Goal: Task Accomplishment & Management: Complete application form

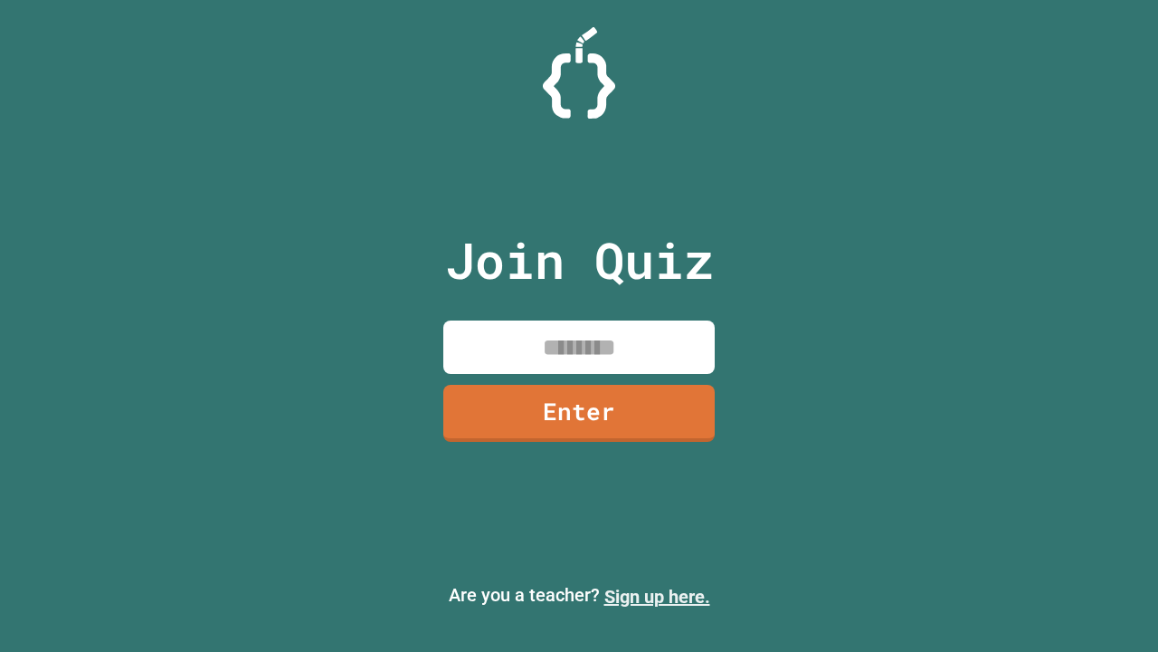
click at [657, 596] on link "Sign up here." at bounding box center [657, 596] width 106 height 22
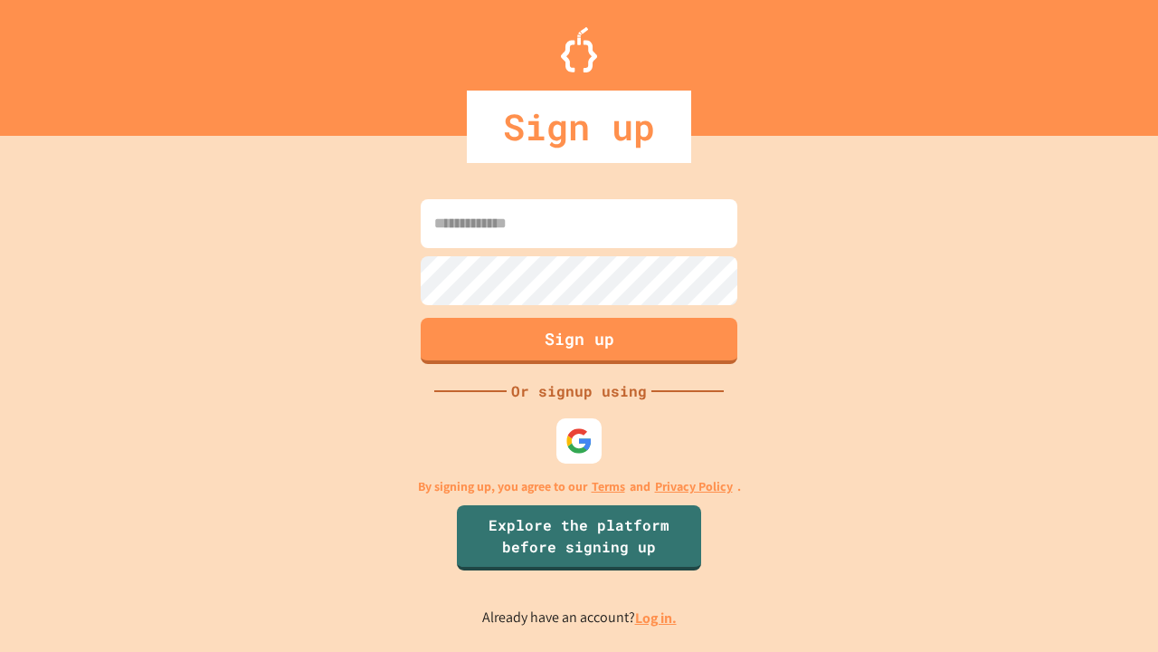
click at [657, 617] on link "Log in." at bounding box center [656, 617] width 42 height 19
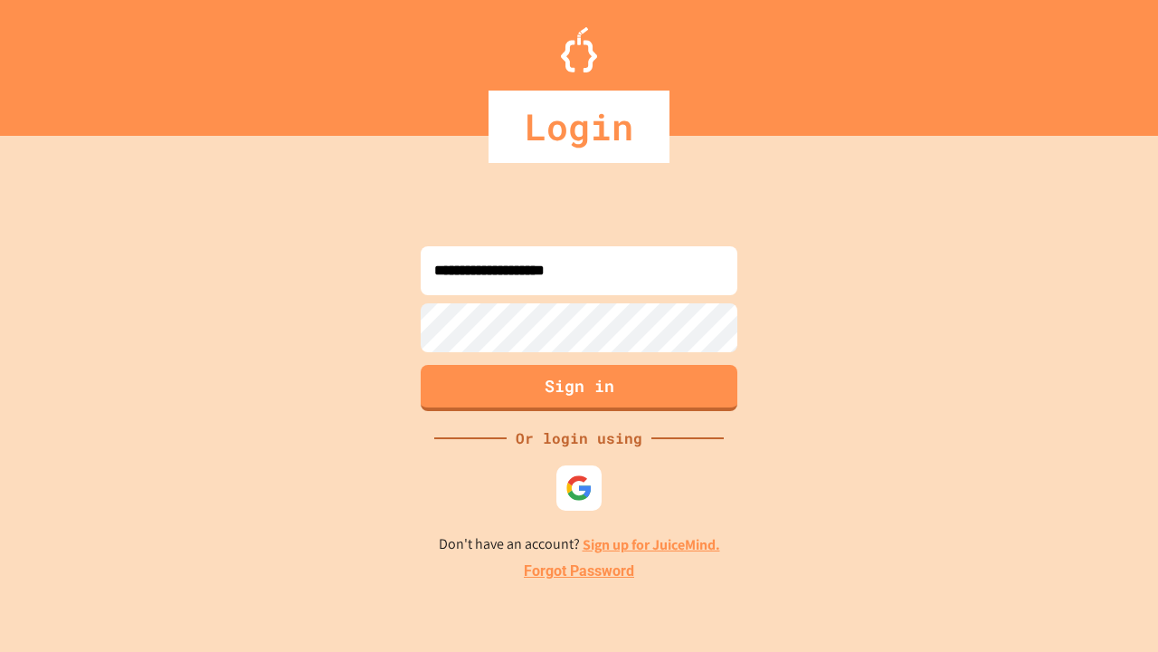
type input "**********"
